Goal: Browse casually: Explore the website without a specific task or goal

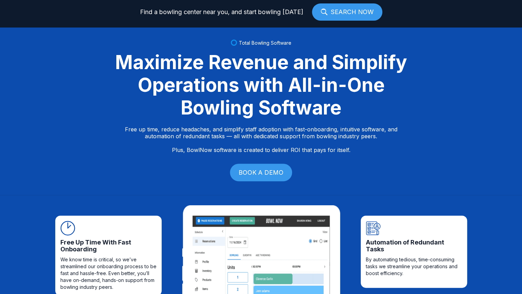
scroll to position [32, 0]
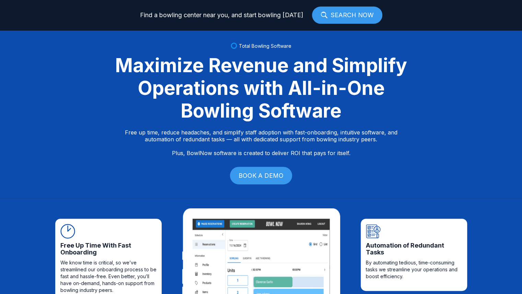
click at [289, 77] on div "Maximize Revenue and Simplify Operations with All-in-One Bowling Software" at bounding box center [261, 88] width 309 height 68
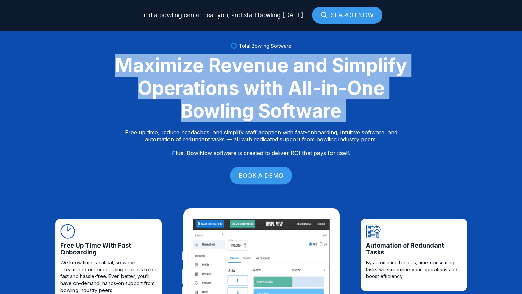
click at [289, 77] on div "Maximize Revenue and Simplify Operations with All-in-One Bowling Software" at bounding box center [261, 88] width 309 height 68
click at [290, 89] on div "Maximize Revenue and Simplify Operations with All-in-One Bowling Software" at bounding box center [261, 88] width 309 height 68
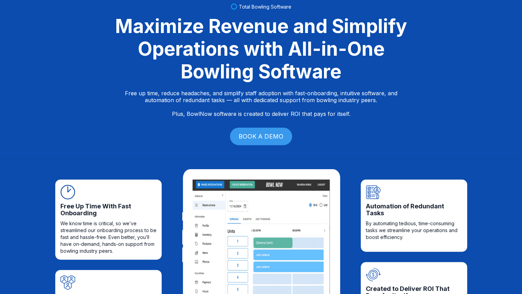
scroll to position [72, 0]
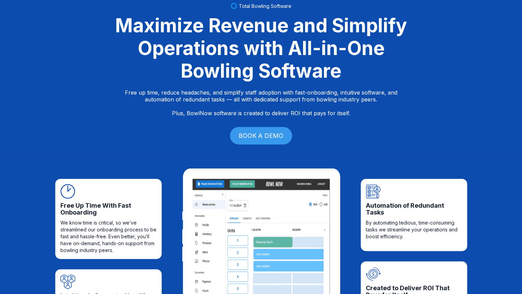
click at [293, 98] on p "Free up time, reduce headaches, and simplify staff adoption with fast-onboardin…" at bounding box center [261, 102] width 273 height 27
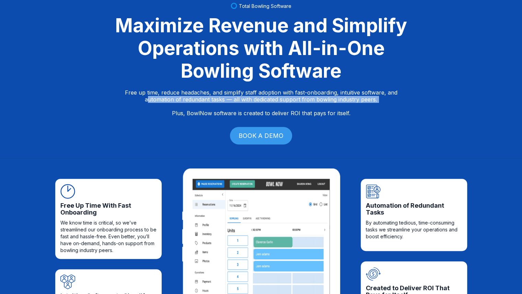
click at [293, 98] on p "Free up time, reduce headaches, and simplify staff adoption with fast-onboardin…" at bounding box center [261, 102] width 273 height 27
click at [281, 96] on p "Free up time, reduce headaches, and simplify staff adoption with fast-onboardin…" at bounding box center [261, 102] width 273 height 27
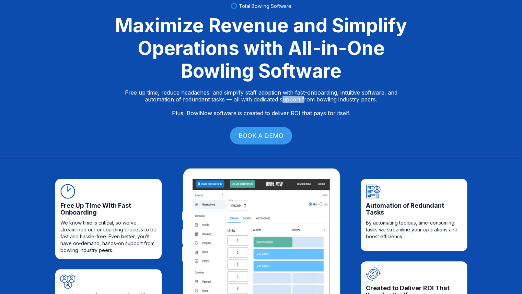
click at [281, 96] on p "Free up time, reduce headaches, and simplify staff adoption with fast-onboardin…" at bounding box center [261, 102] width 273 height 27
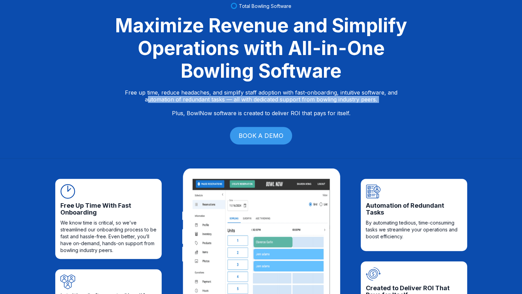
click at [281, 96] on p "Free up time, reduce headaches, and simplify staff adoption with fast-onboardin…" at bounding box center [261, 102] width 273 height 27
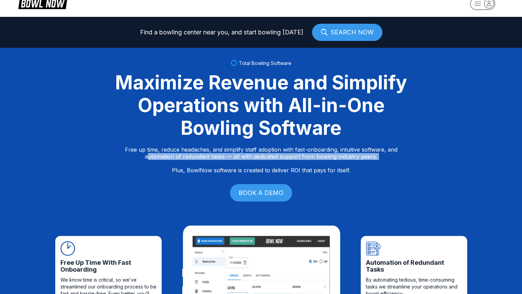
scroll to position [10, 0]
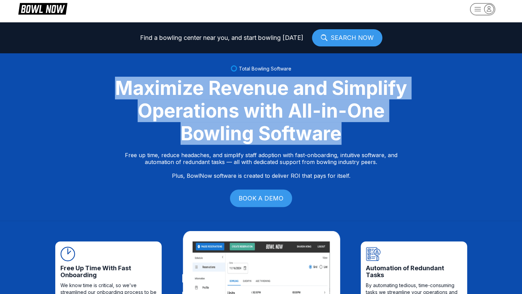
drag, startPoint x: 119, startPoint y: 86, endPoint x: 404, endPoint y: 133, distance: 288.5
click at [404, 133] on div "Maximize Revenue and Simplify Operations with All-in-One Bowling Software" at bounding box center [261, 111] width 309 height 68
click at [291, 142] on div "Maximize Revenue and Simplify Operations with All-in-One Bowling Software" at bounding box center [261, 111] width 309 height 68
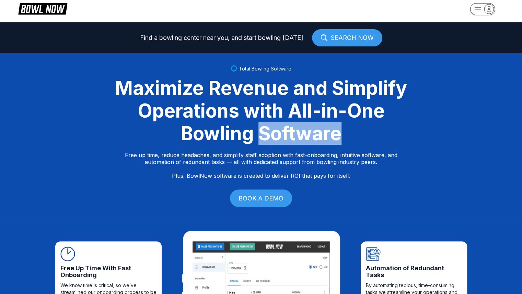
click at [291, 142] on div "Maximize Revenue and Simplify Operations with All-in-One Bowling Software" at bounding box center [261, 111] width 309 height 68
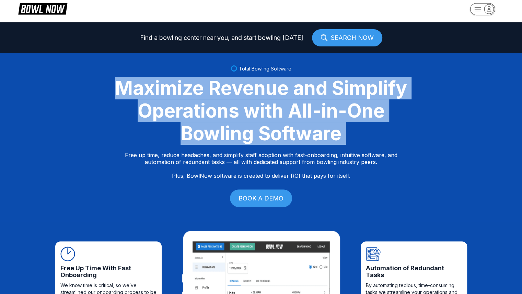
click at [291, 142] on div "Maximize Revenue and Simplify Operations with All-in-One Bowling Software" at bounding box center [261, 111] width 309 height 68
click at [294, 138] on div "Maximize Revenue and Simplify Operations with All-in-One Bowling Software" at bounding box center [261, 111] width 309 height 68
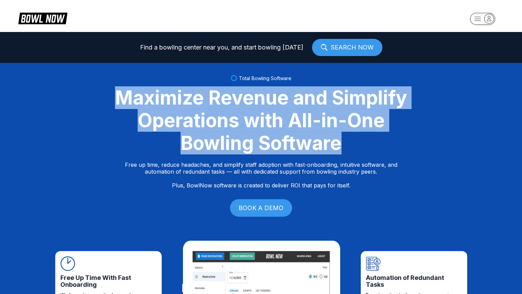
drag, startPoint x: 118, startPoint y: 100, endPoint x: 361, endPoint y: 149, distance: 247.7
click at [361, 149] on div "Maximize Revenue and Simplify Operations with All-in-One Bowling Software" at bounding box center [261, 120] width 309 height 68
click at [326, 141] on div "Maximize Revenue and Simplify Operations with All-in-One Bowling Software" at bounding box center [261, 120] width 309 height 68
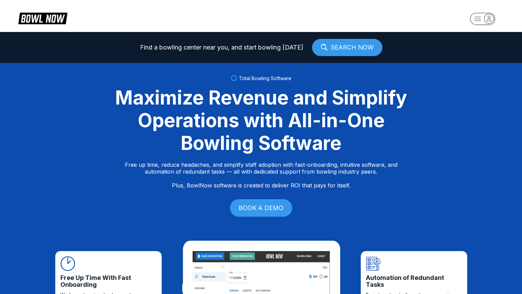
click at [326, 142] on div "Maximize Revenue and Simplify Operations with All-in-One Bowling Software" at bounding box center [261, 120] width 309 height 68
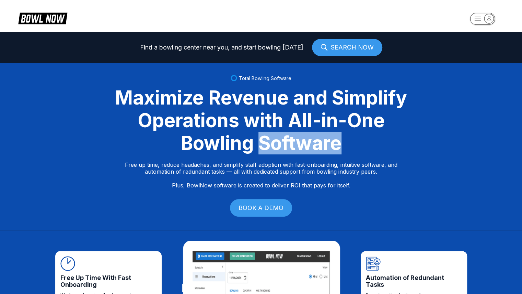
click at [326, 142] on div "Maximize Revenue and Simplify Operations with All-in-One Bowling Software" at bounding box center [261, 120] width 309 height 68
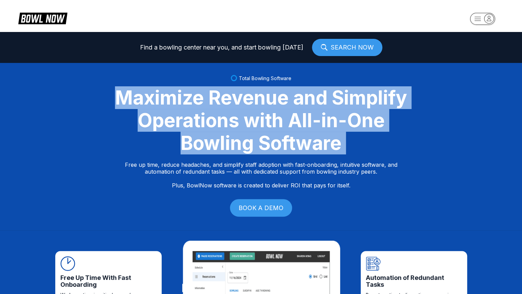
click at [326, 142] on div "Maximize Revenue and Simplify Operations with All-in-One Bowling Software" at bounding box center [261, 120] width 309 height 68
click at [288, 119] on div "Maximize Revenue and Simplify Operations with All-in-One Bowling Software" at bounding box center [261, 120] width 309 height 68
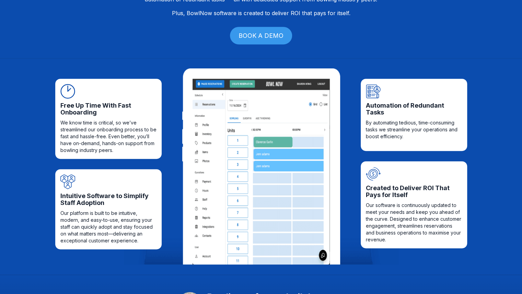
scroll to position [171, 0]
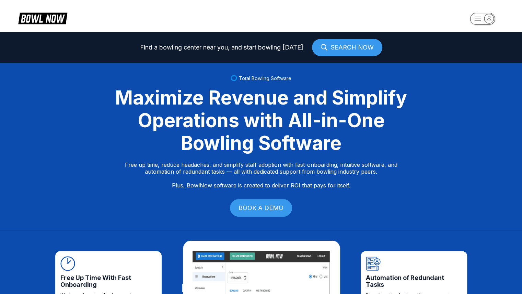
click at [180, 91] on div "Maximize Revenue and Simplify Operations with All-in-One Bowling Software" at bounding box center [261, 120] width 309 height 68
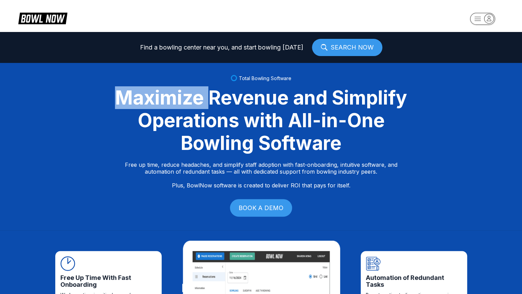
click at [180, 91] on div "Maximize Revenue and Simplify Operations with All-in-One Bowling Software" at bounding box center [261, 120] width 309 height 68
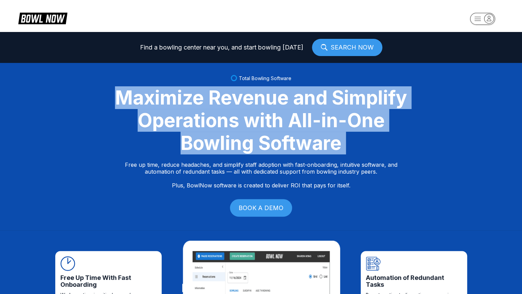
click at [180, 91] on div "Maximize Revenue and Simplify Operations with All-in-One Bowling Software" at bounding box center [261, 120] width 309 height 68
click at [169, 99] on div "Maximize Revenue and Simplify Operations with All-in-One Bowling Software" at bounding box center [261, 120] width 309 height 68
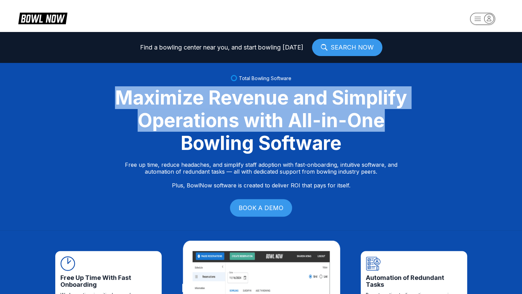
drag, startPoint x: 114, startPoint y: 90, endPoint x: 399, endPoint y: 130, distance: 287.2
click at [399, 130] on div "Maximize Revenue and Simplify Operations with All-in-One Bowling Software" at bounding box center [261, 120] width 309 height 68
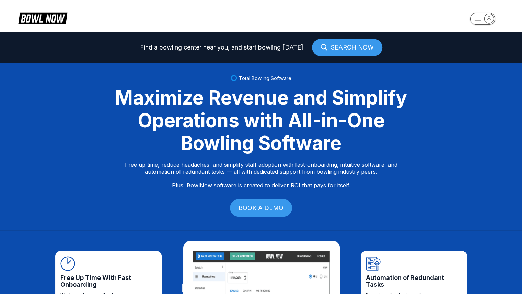
click at [351, 139] on div "Maximize Revenue and Simplify Operations with All-in-One Bowling Software" at bounding box center [261, 120] width 309 height 68
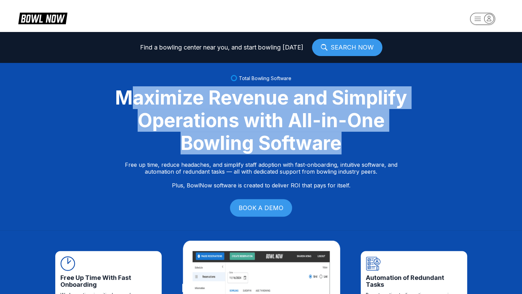
drag, startPoint x: 348, startPoint y: 146, endPoint x: 130, endPoint y: 98, distance: 222.3
click at [130, 98] on div "Maximize Revenue and Simplify Operations with All-in-One Bowling Software" at bounding box center [261, 120] width 309 height 68
click at [163, 100] on div "Maximize Revenue and Simplify Operations with All-in-One Bowling Software" at bounding box center [261, 120] width 309 height 68
